Goal: Information Seeking & Learning: Understand process/instructions

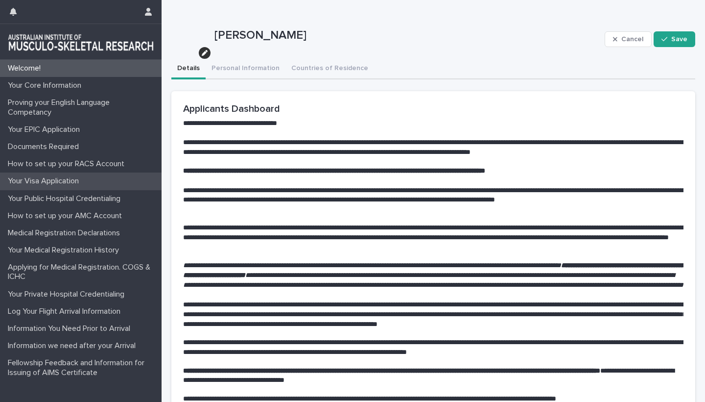
click at [53, 181] on p "Your Visa Application" at bounding box center [45, 180] width 83 height 9
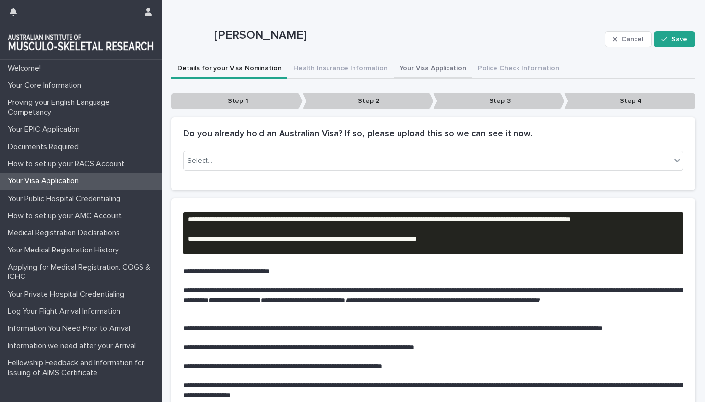
click at [429, 65] on button "Your Visa Application" at bounding box center [433, 69] width 78 height 21
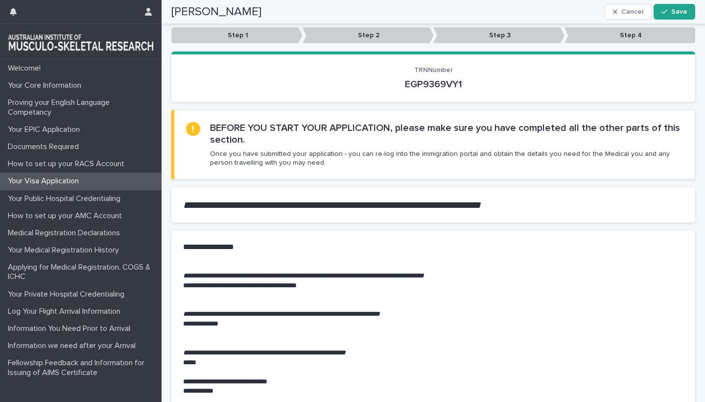
scroll to position [408, 0]
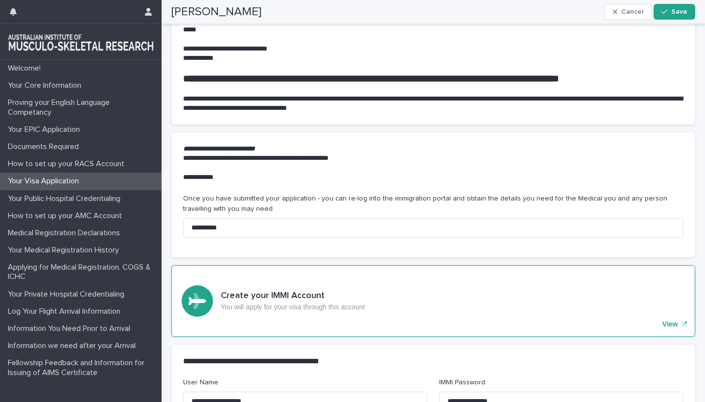
click at [667, 320] on p "View" at bounding box center [671, 324] width 16 height 8
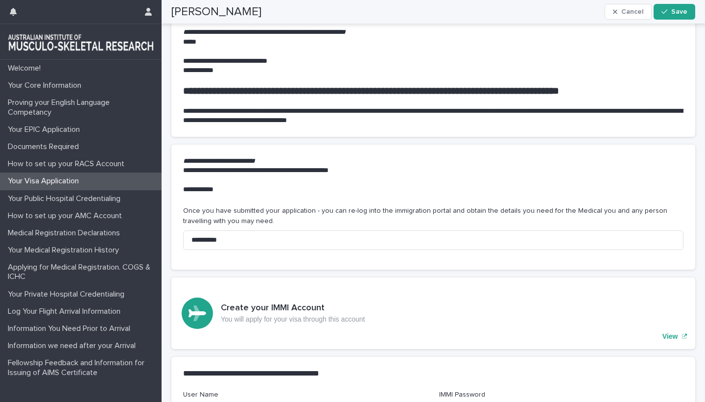
scroll to position [393, 0]
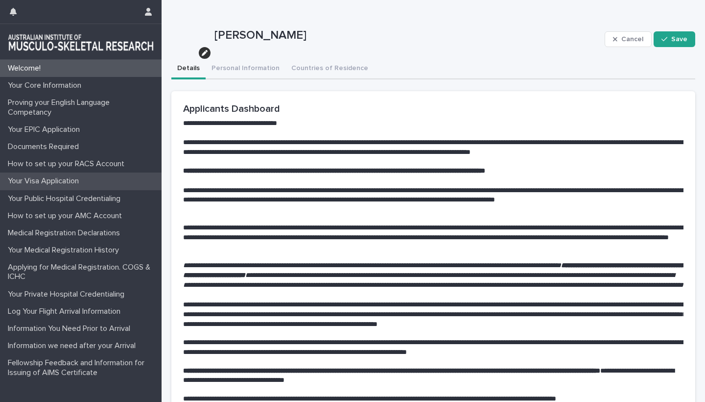
click at [59, 182] on p "Your Visa Application" at bounding box center [45, 180] width 83 height 9
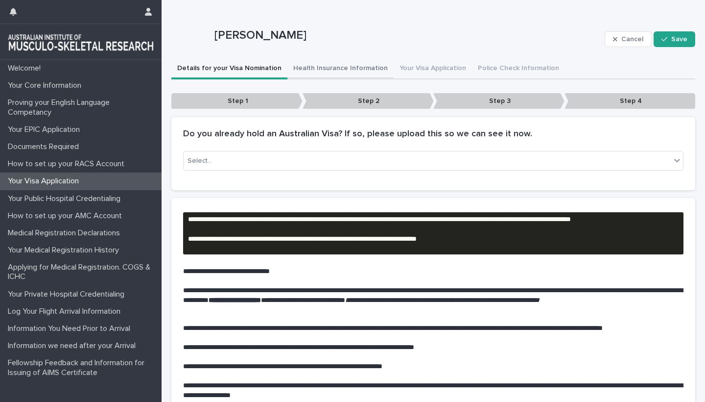
click at [332, 68] on button "Health Insurance Information" at bounding box center [341, 69] width 106 height 21
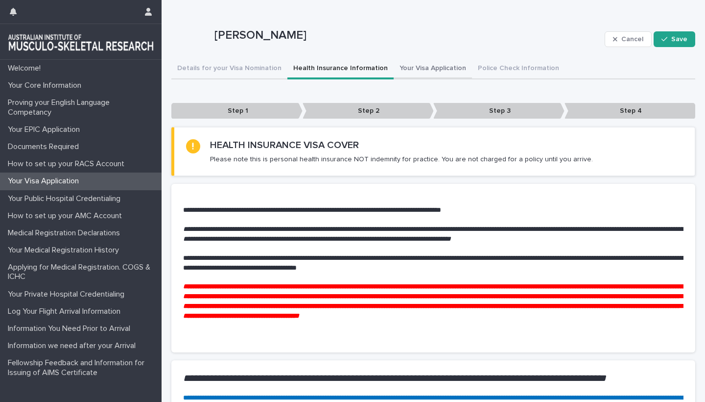
click at [423, 69] on button "Your Visa Application" at bounding box center [433, 69] width 78 height 21
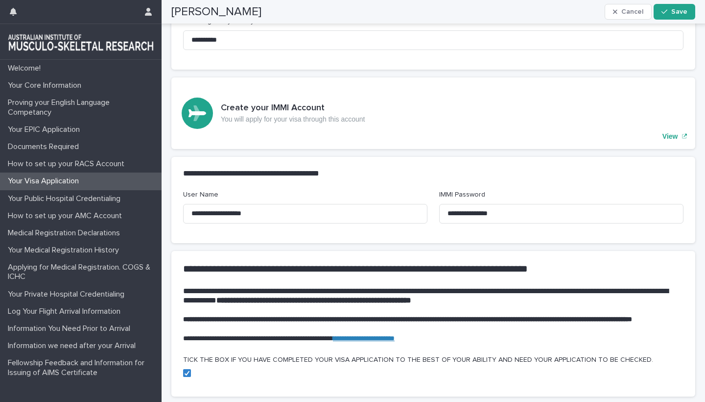
scroll to position [614, 0]
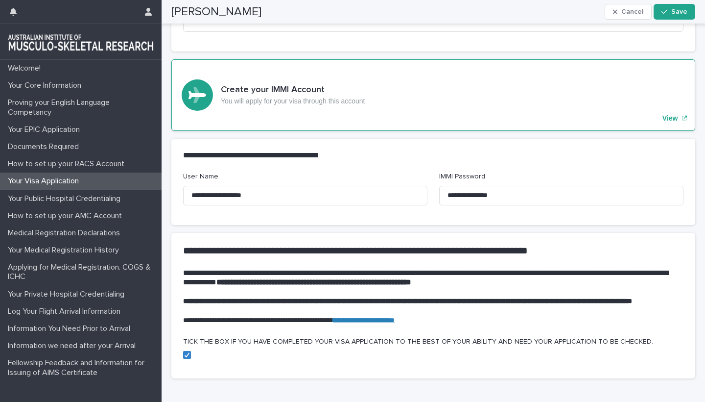
click at [671, 114] on p "View" at bounding box center [671, 118] width 16 height 8
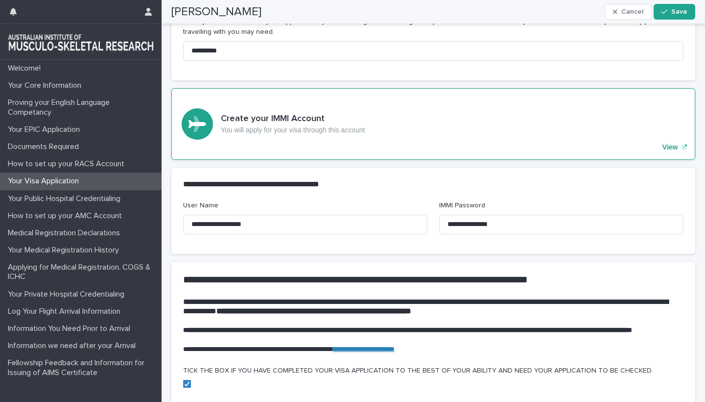
scroll to position [584, 0]
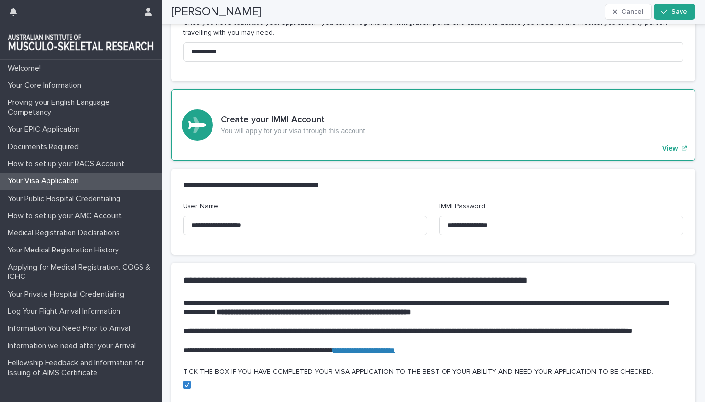
click at [673, 144] on p "View" at bounding box center [671, 148] width 16 height 8
click at [501, 149] on div "Create your IMMI Account You will apply for your visa through this account View" at bounding box center [433, 125] width 524 height 72
click at [669, 144] on p "View" at bounding box center [671, 148] width 16 height 8
click at [670, 144] on p "View" at bounding box center [671, 148] width 16 height 8
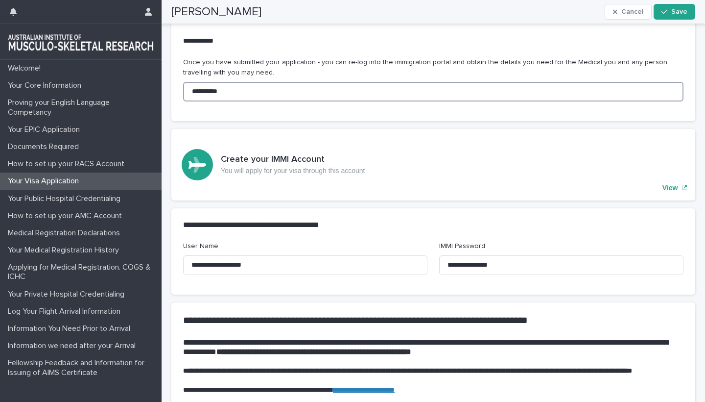
drag, startPoint x: 235, startPoint y: 84, endPoint x: 186, endPoint y: 84, distance: 49.5
click at [186, 84] on input "**********" at bounding box center [433, 92] width 501 height 20
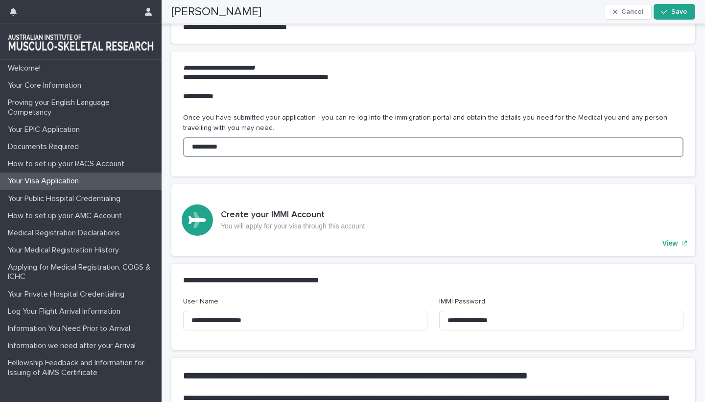
scroll to position [473, 0]
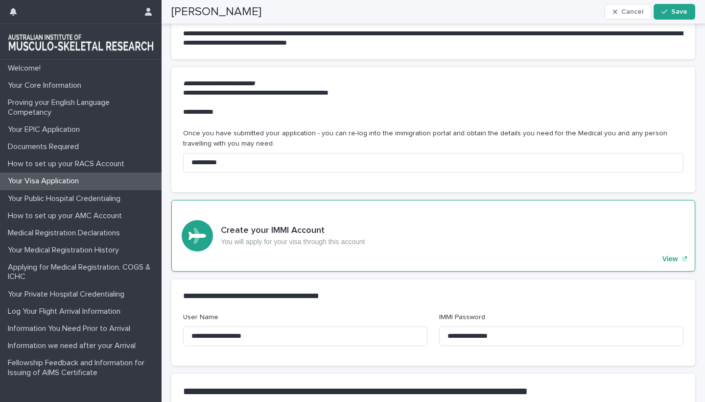
click at [385, 208] on div "Create your IMMI Account You will apply for your visa through this account View" at bounding box center [433, 236] width 524 height 72
